Goal: Transaction & Acquisition: Purchase product/service

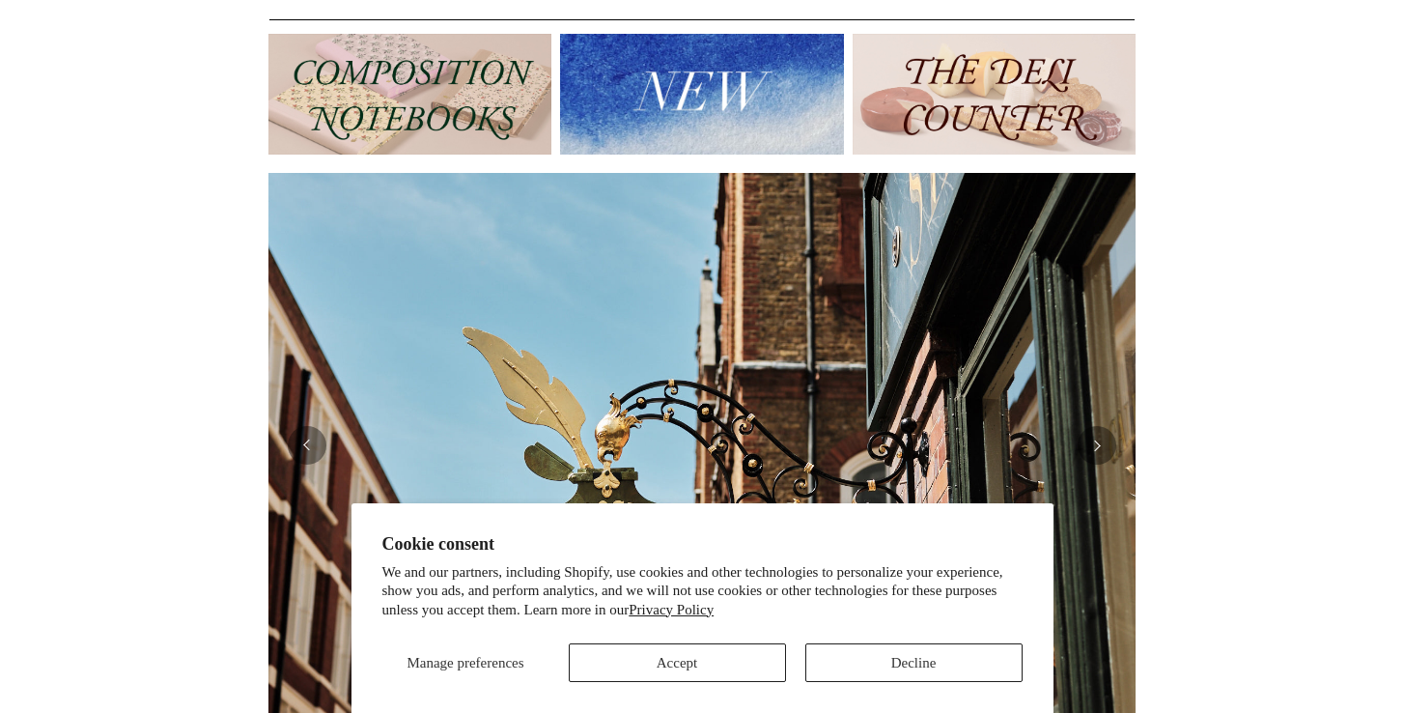
scroll to position [189, 0]
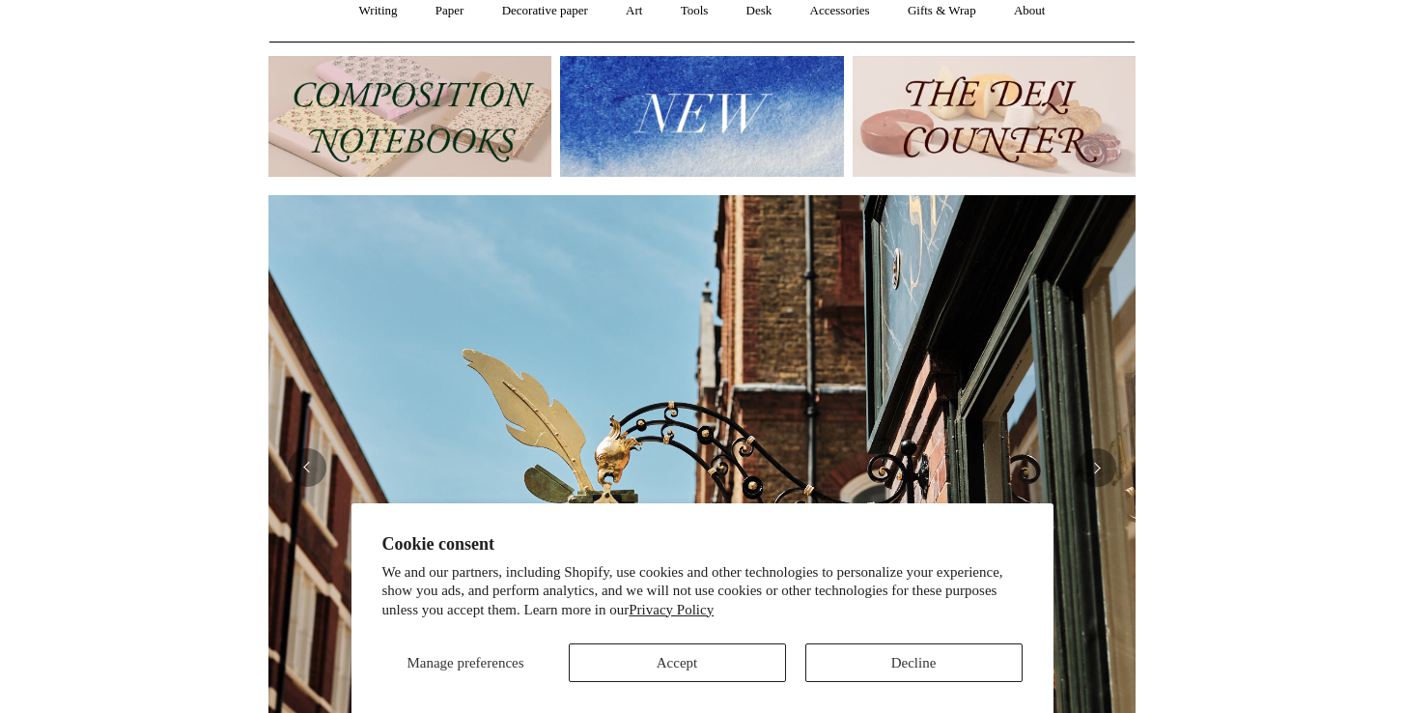
click at [490, 132] on img at bounding box center [409, 116] width 283 height 121
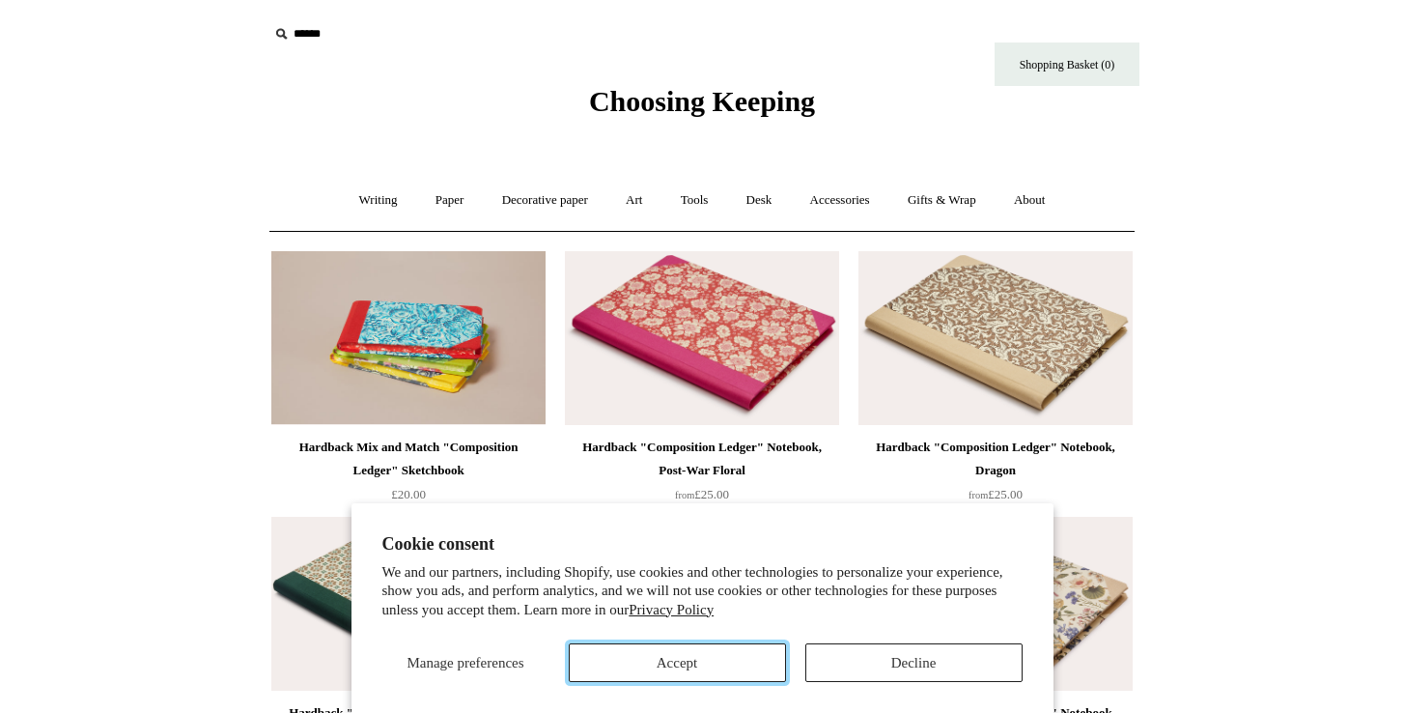
click at [628, 659] on button "Accept" at bounding box center [677, 662] width 217 height 39
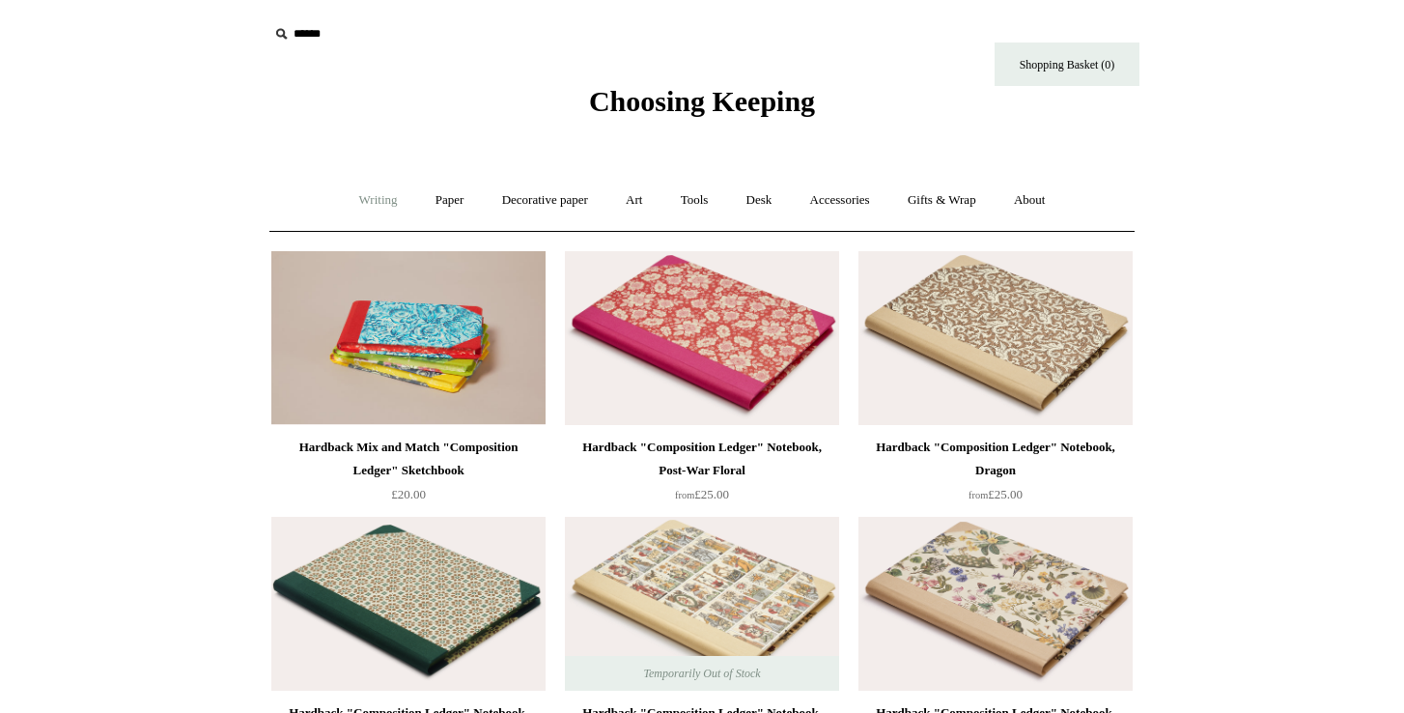
click at [375, 202] on link "Writing +" at bounding box center [378, 200] width 73 height 51
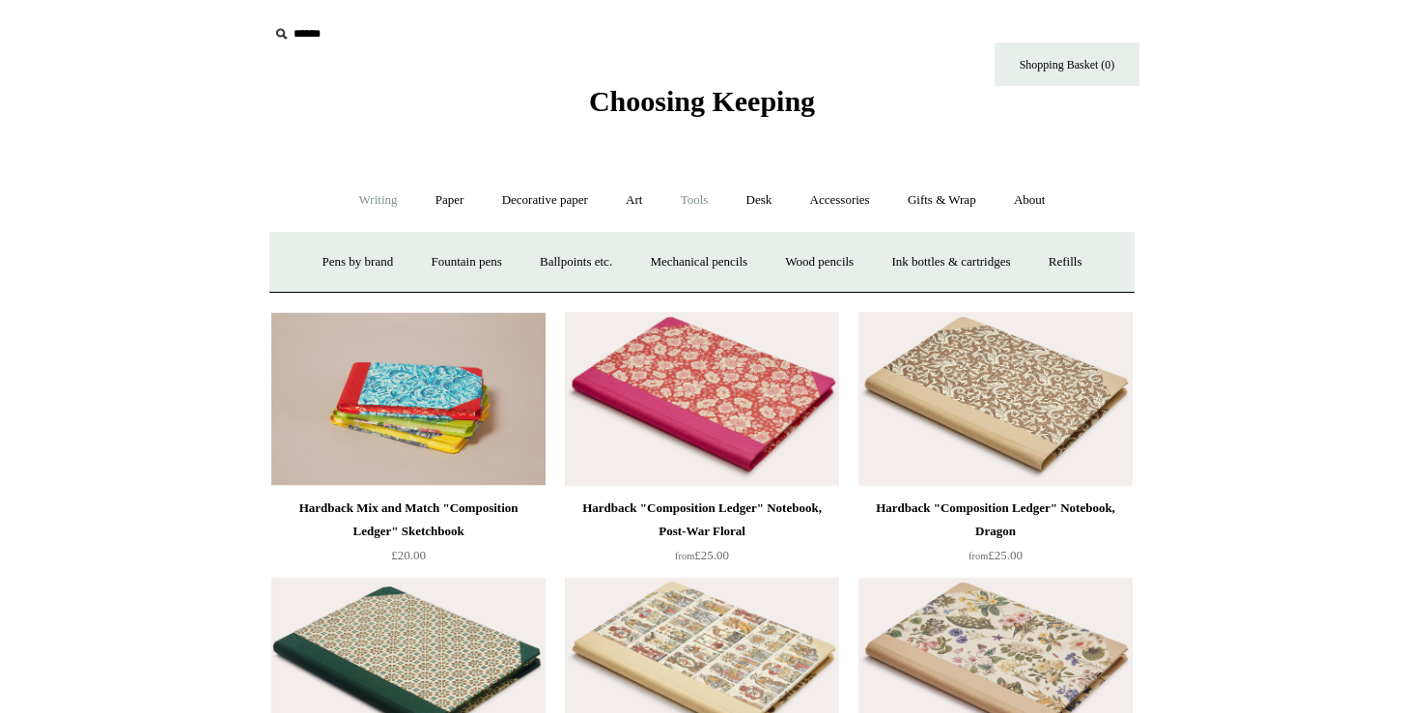
click at [694, 201] on link "Tools +" at bounding box center [694, 200] width 63 height 51
click at [757, 203] on link "Desk +" at bounding box center [759, 200] width 61 height 51
click at [446, 211] on link "Paper +" at bounding box center [450, 200] width 64 height 51
click at [522, 264] on link "📆 Dated Diaries 📆" at bounding box center [550, 262] width 141 height 51
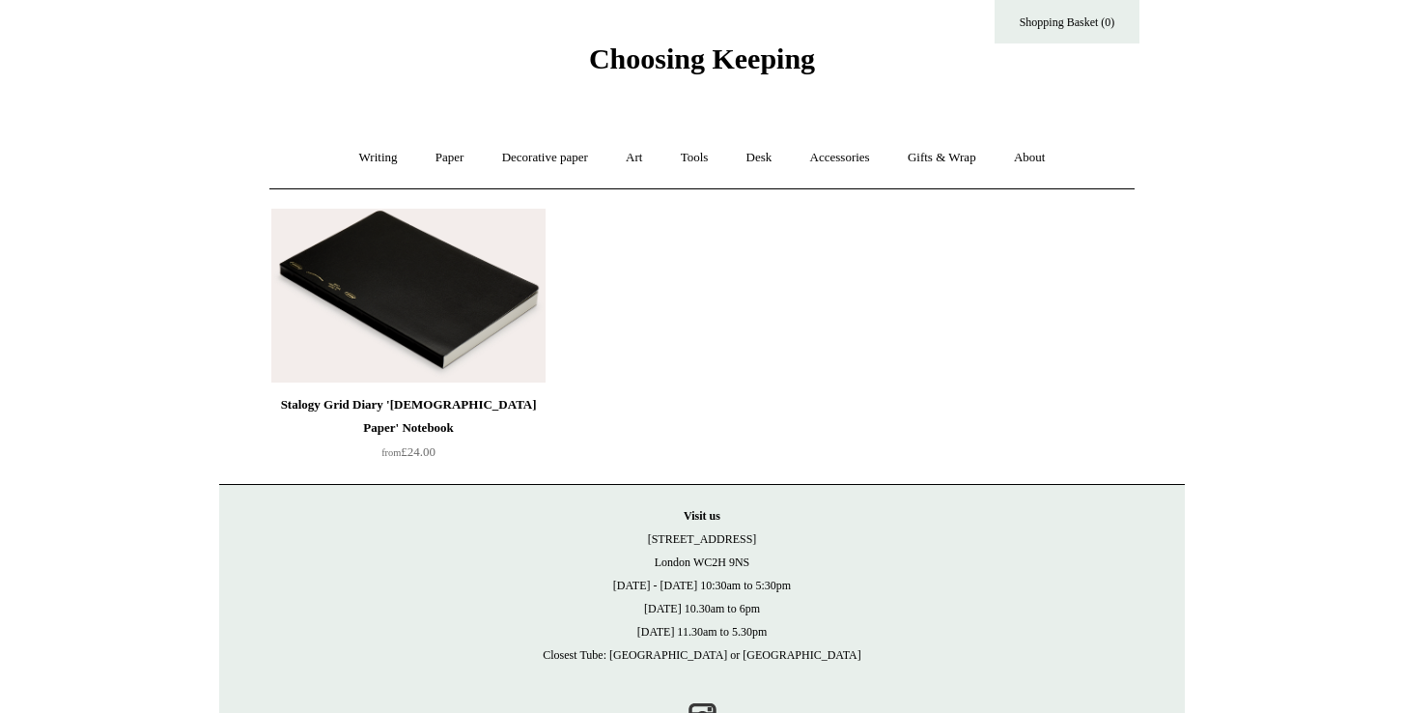
scroll to position [116, 0]
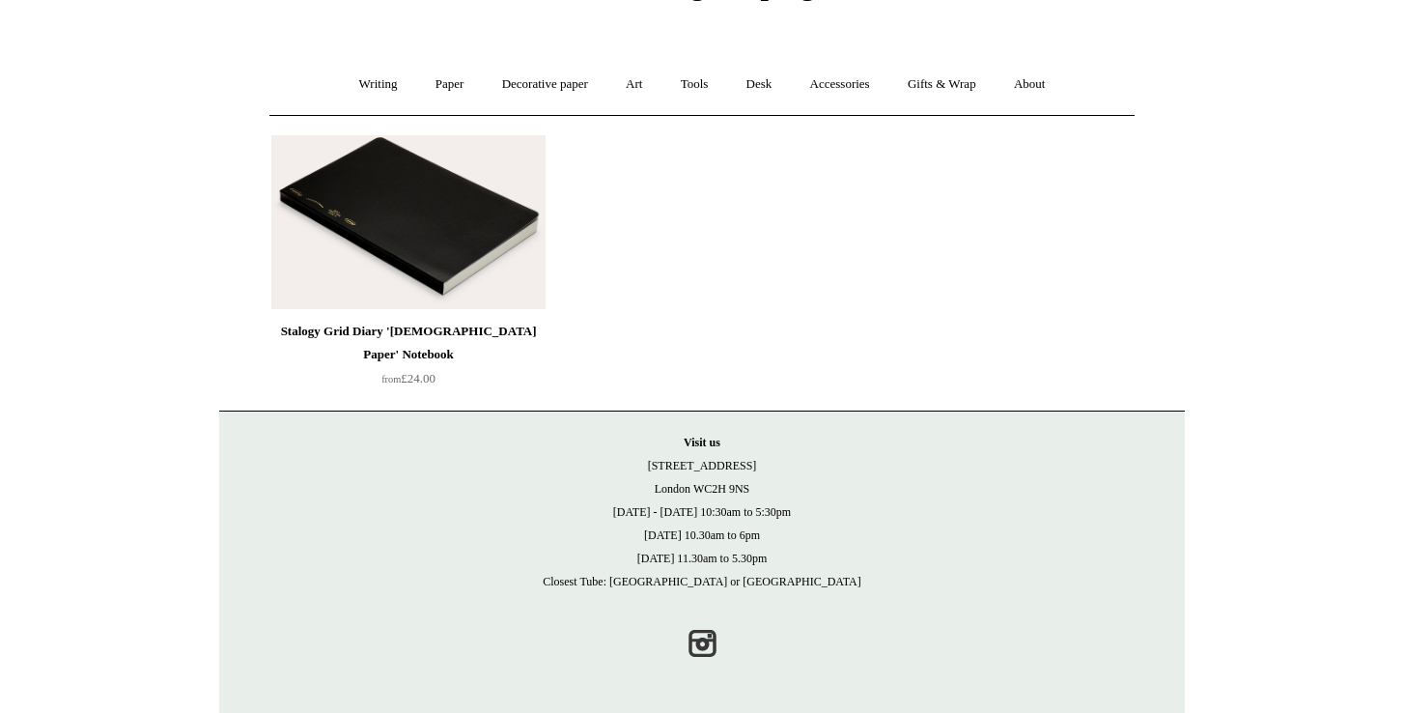
click at [477, 230] on img at bounding box center [408, 222] width 274 height 174
